Goal: Information Seeking & Learning: Learn about a topic

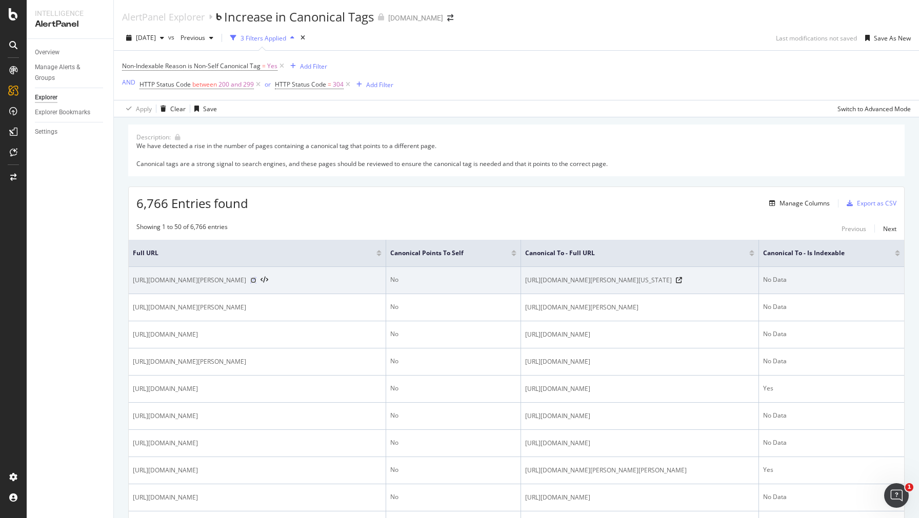
click at [256, 284] on icon at bounding box center [253, 280] width 6 height 6
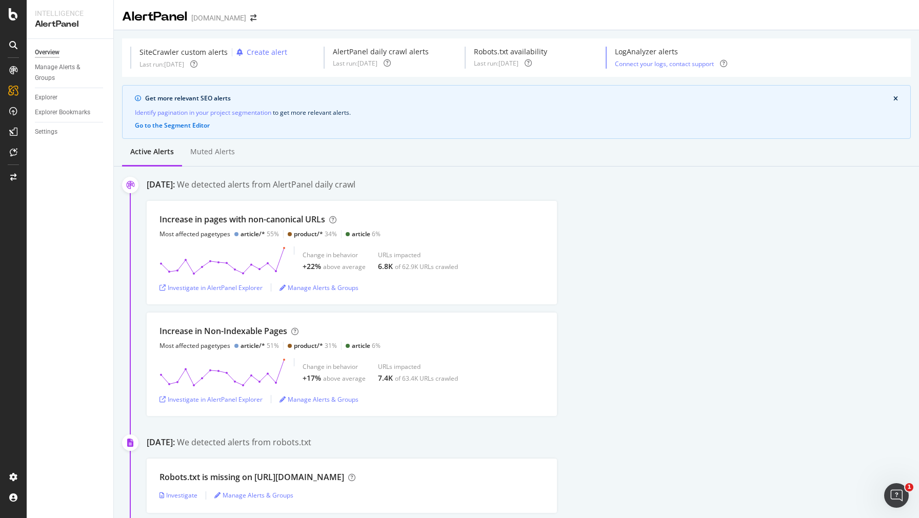
click at [794, 21] on div "AlertPanel dwell.com" at bounding box center [516, 13] width 805 height 26
click at [219, 289] on div "Investigate in AlertPanel Explorer" at bounding box center [210, 288] width 103 height 9
drag, startPoint x: 157, startPoint y: 332, endPoint x: 291, endPoint y: 331, distance: 133.3
click at [291, 331] on div "Increase in Non-Indexable Pages Most affected pagetypes article/* 51% product/*…" at bounding box center [352, 365] width 410 height 104
copy div "Increase in Non-Indexable Pages"
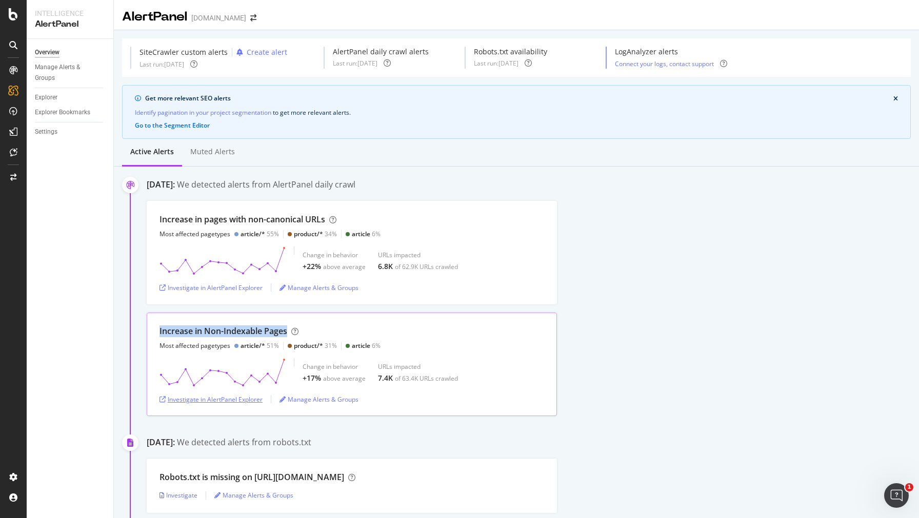
click at [215, 397] on div "Investigate in AlertPanel Explorer" at bounding box center [210, 399] width 103 height 9
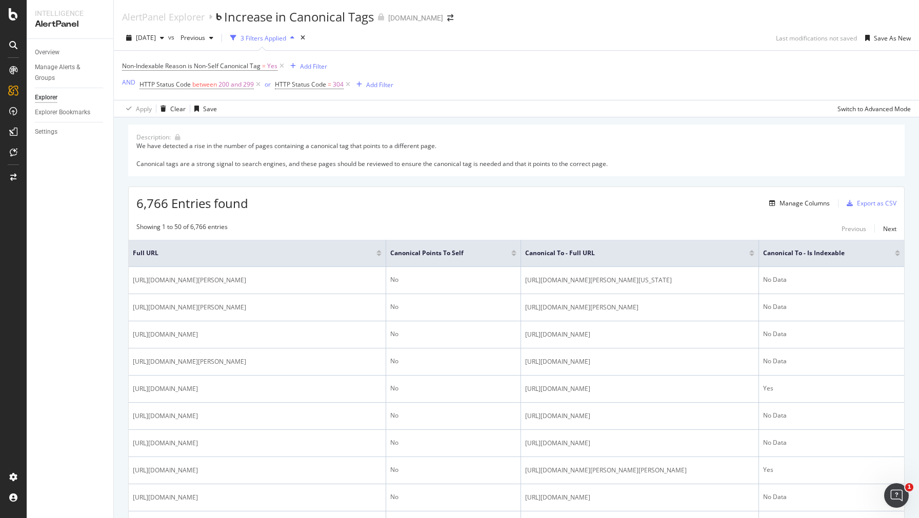
click at [671, 25] on div "AlertPanel Explorer Increase in Canonical Tags dwell.com" at bounding box center [516, 13] width 805 height 26
